Goal: Obtain resource: Download file/media

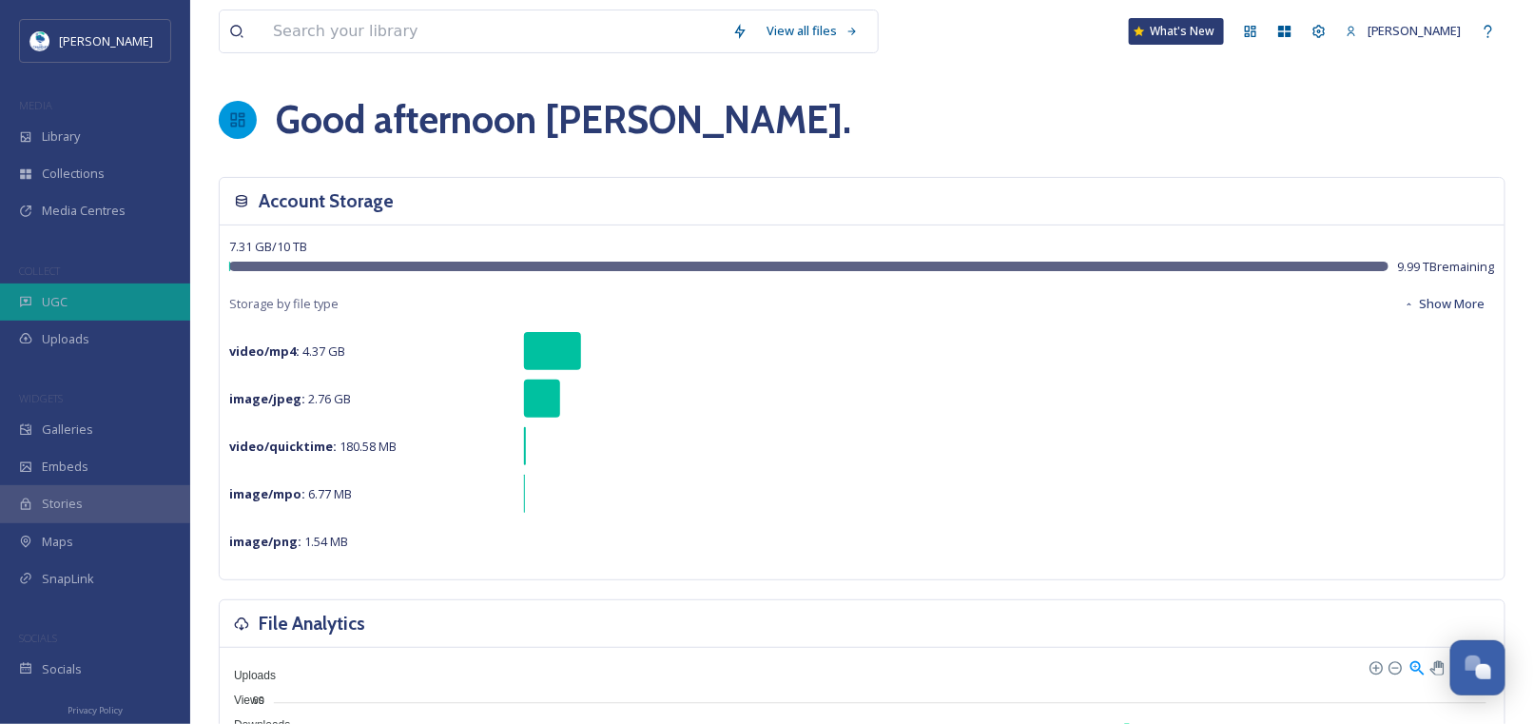
click at [55, 299] on span "UGC" at bounding box center [55, 302] width 26 height 18
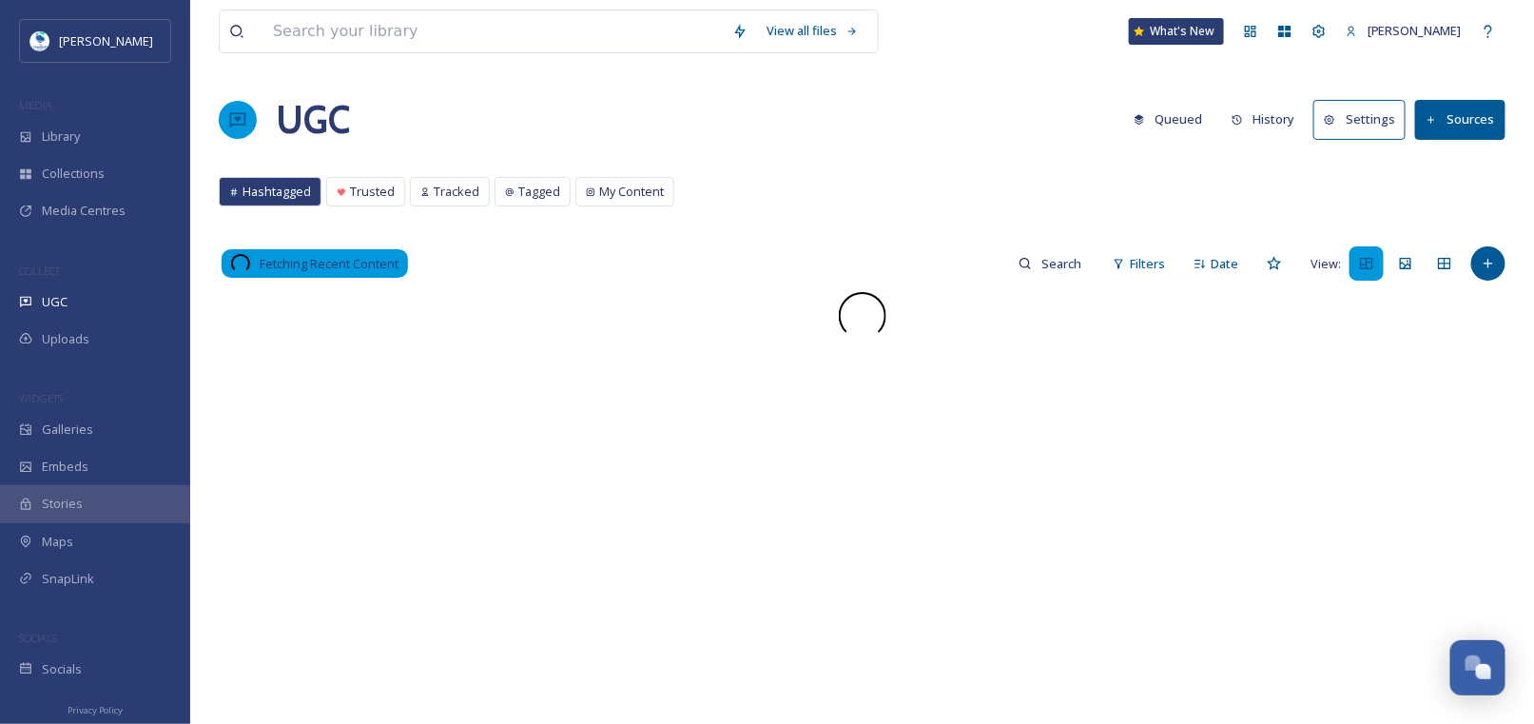
click at [1263, 118] on button "History" at bounding box center [1263, 119] width 83 height 37
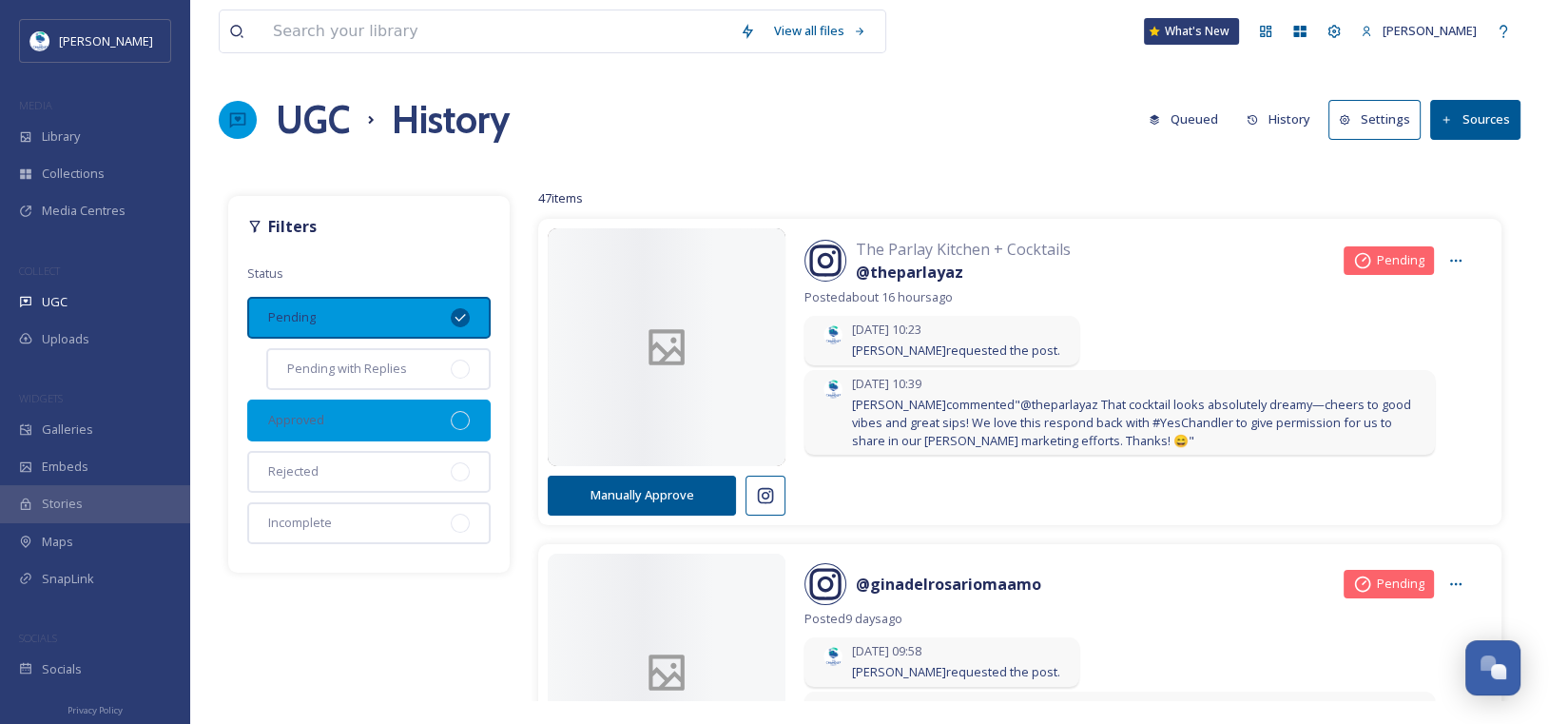
click at [464, 413] on div at bounding box center [460, 420] width 19 height 19
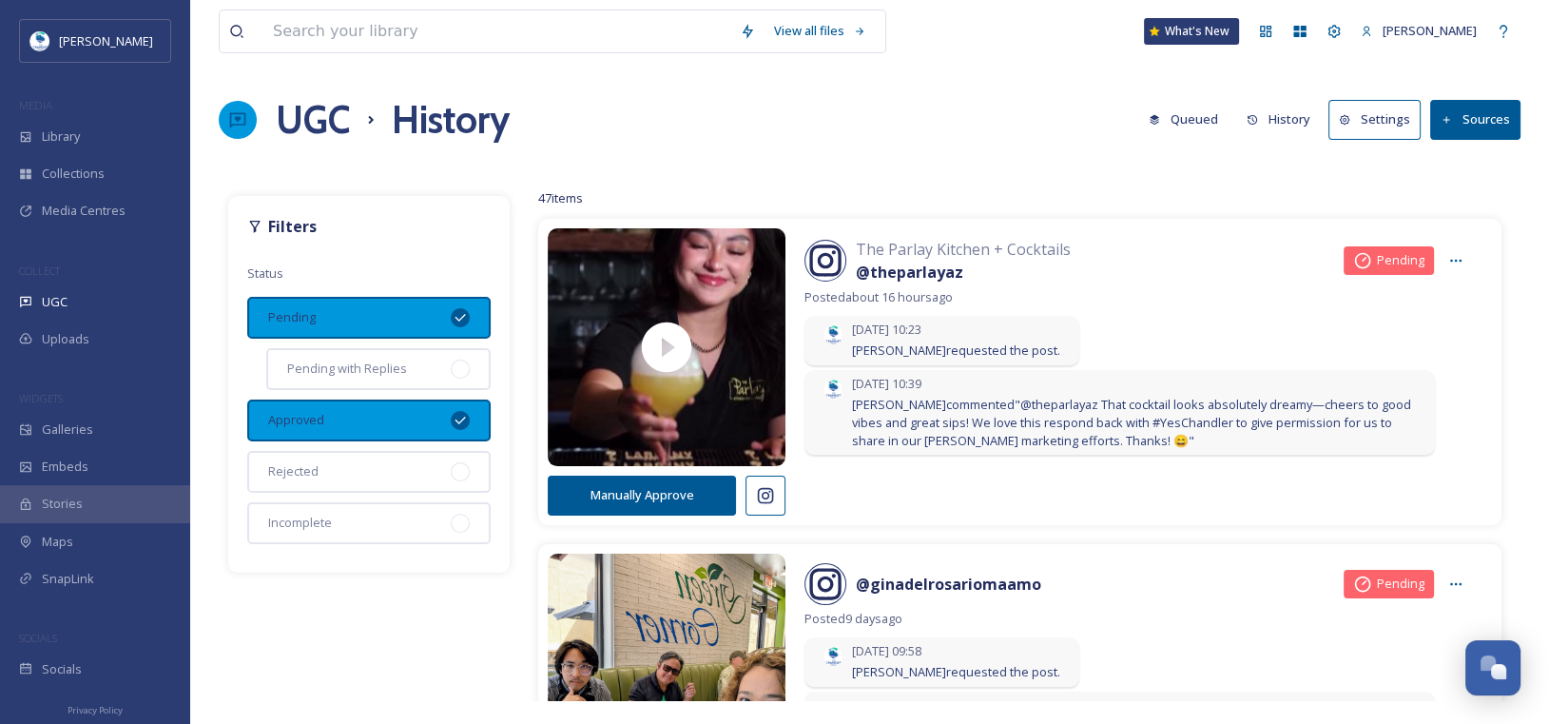
click at [466, 302] on div "Pending" at bounding box center [368, 318] width 243 height 42
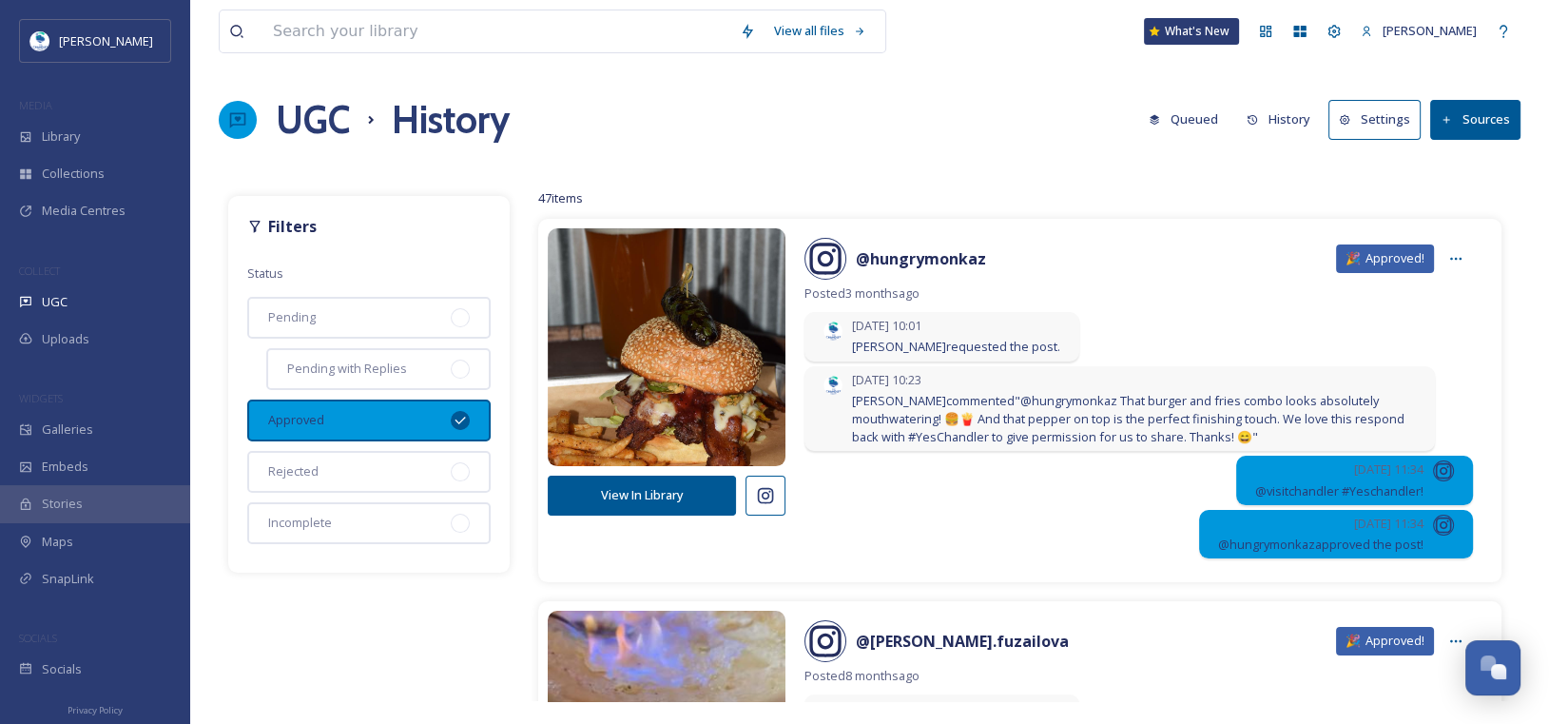
click at [633, 489] on button "View In Library" at bounding box center [642, 494] width 188 height 39
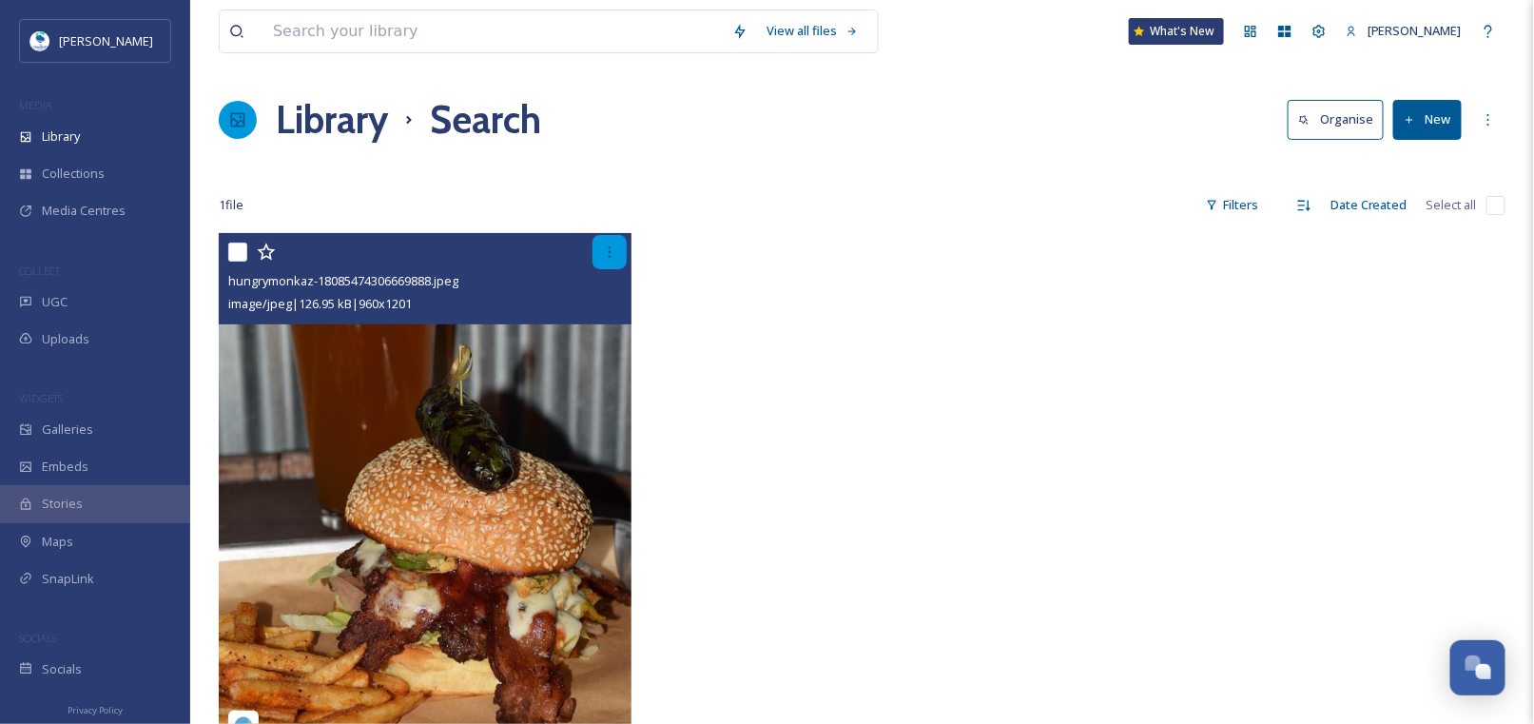
click at [613, 247] on icon at bounding box center [609, 251] width 15 height 15
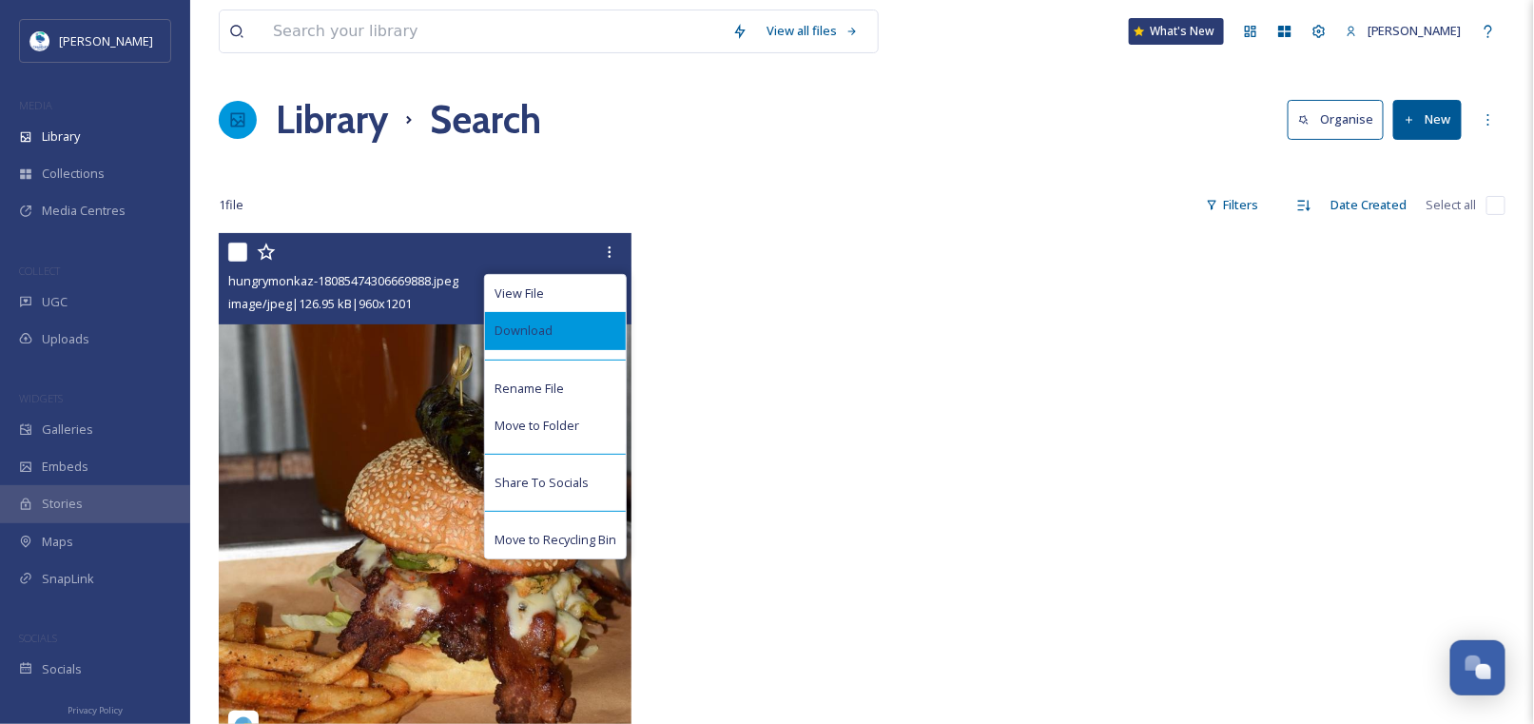
click at [545, 337] on span "Download" at bounding box center [523, 330] width 58 height 18
